Goal: Information Seeking & Learning: Learn about a topic

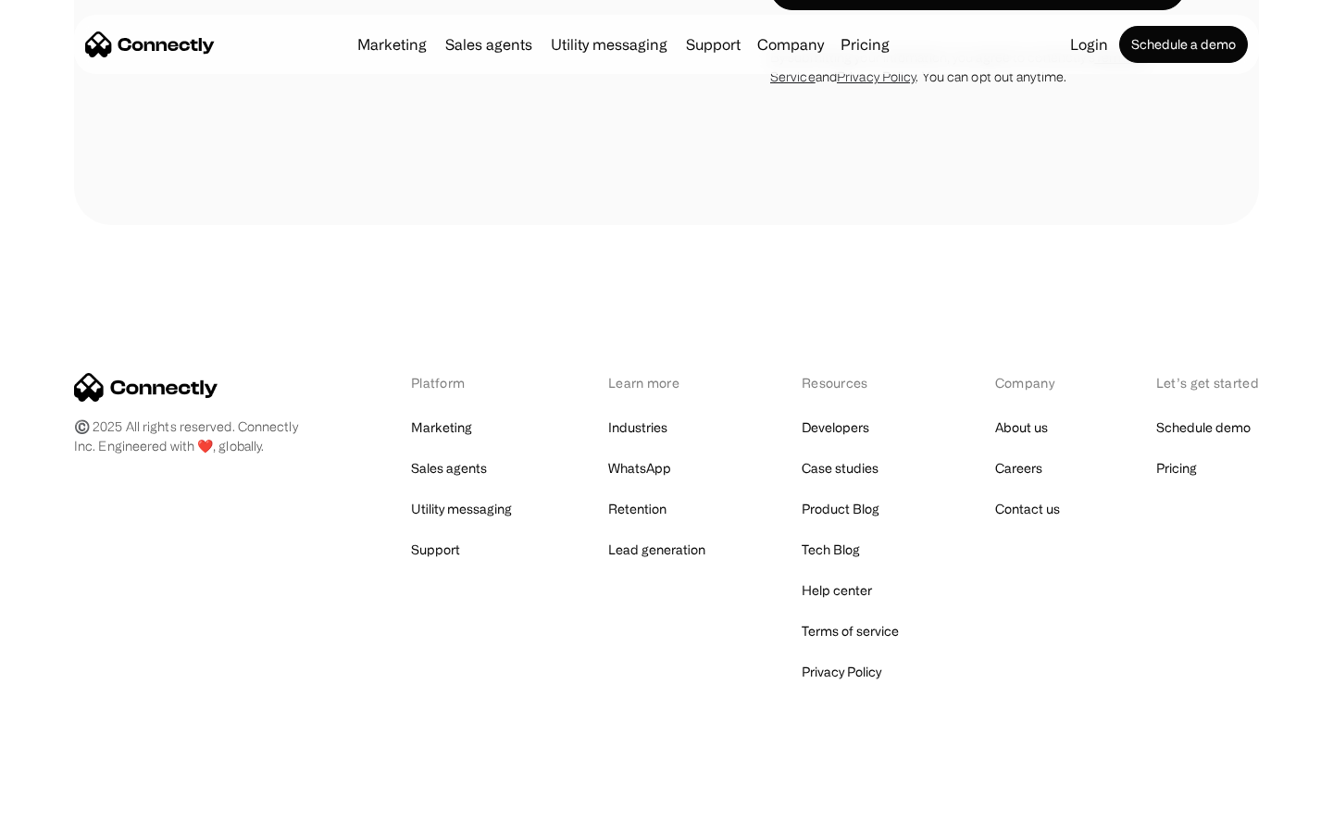
scroll to position [3131, 0]
